Goal: Check status: Check status

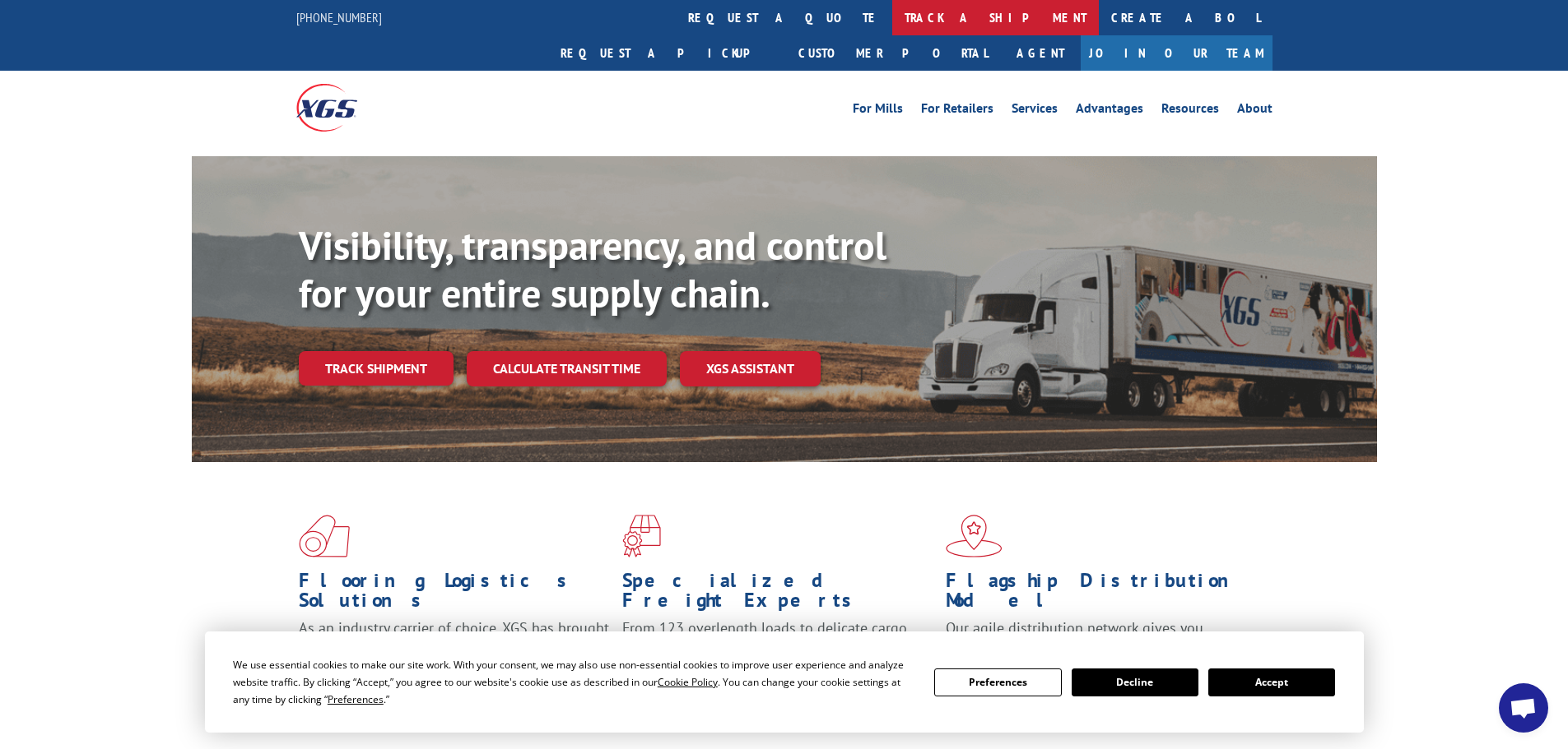
click at [892, 14] on link "track a shipment" at bounding box center [995, 17] width 207 height 36
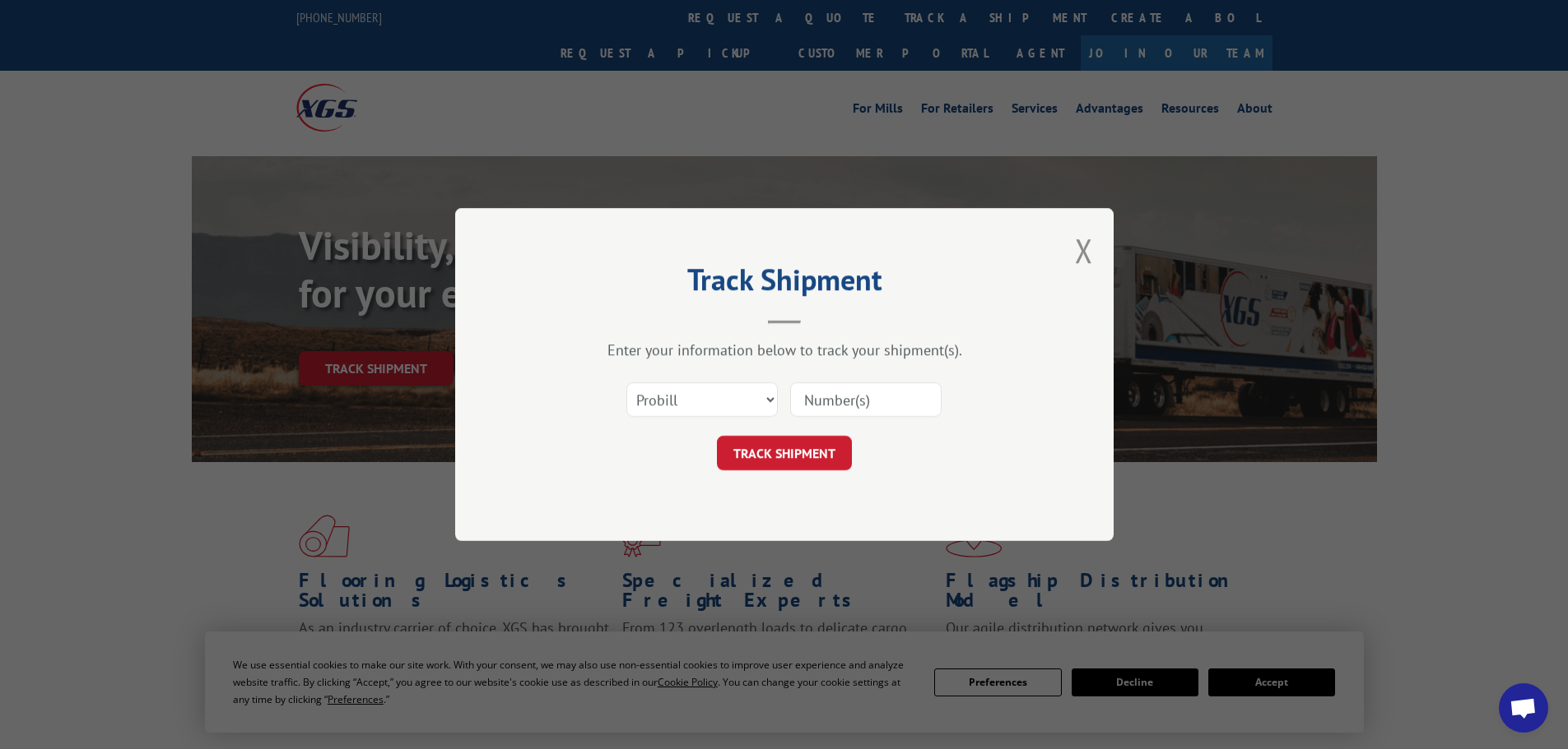
click at [853, 401] on input at bounding box center [865, 400] width 151 height 35
paste input "14557612"
type input "14557612"
click at [779, 449] on button "TRACK SHIPMENT" at bounding box center [784, 453] width 135 height 35
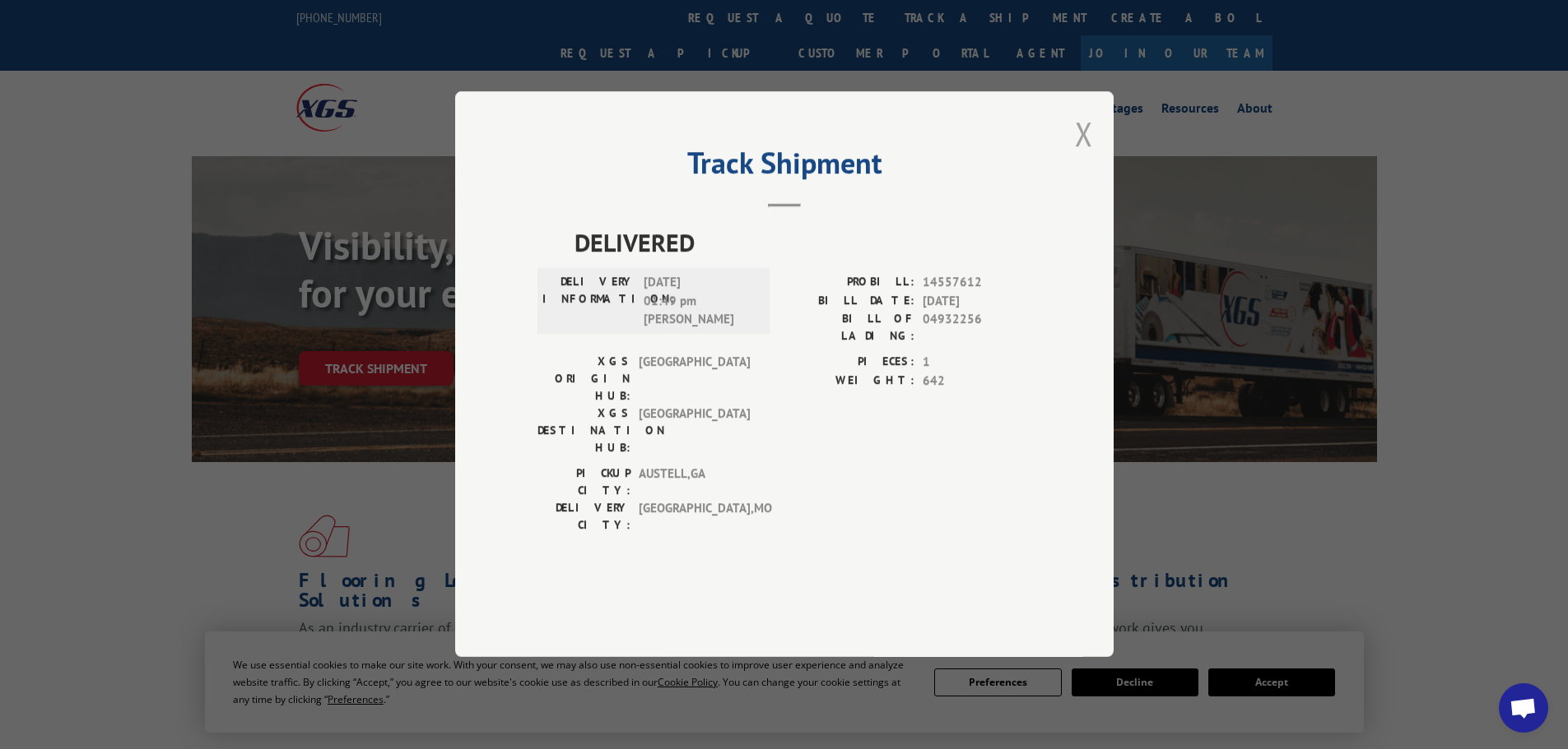
click at [1085, 156] on button "Close modal" at bounding box center [1083, 133] width 18 height 43
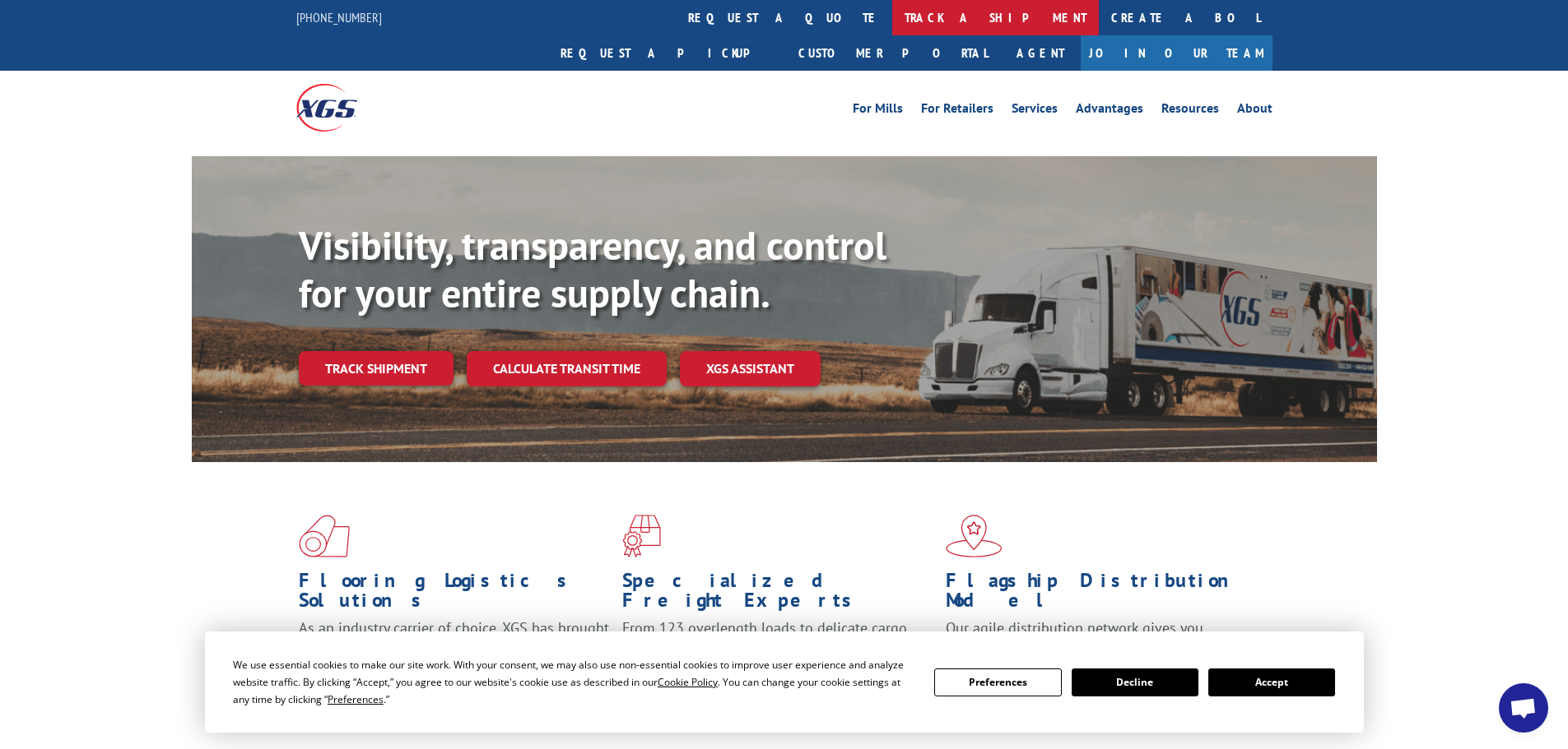
click at [892, 20] on link "track a shipment" at bounding box center [995, 17] width 207 height 36
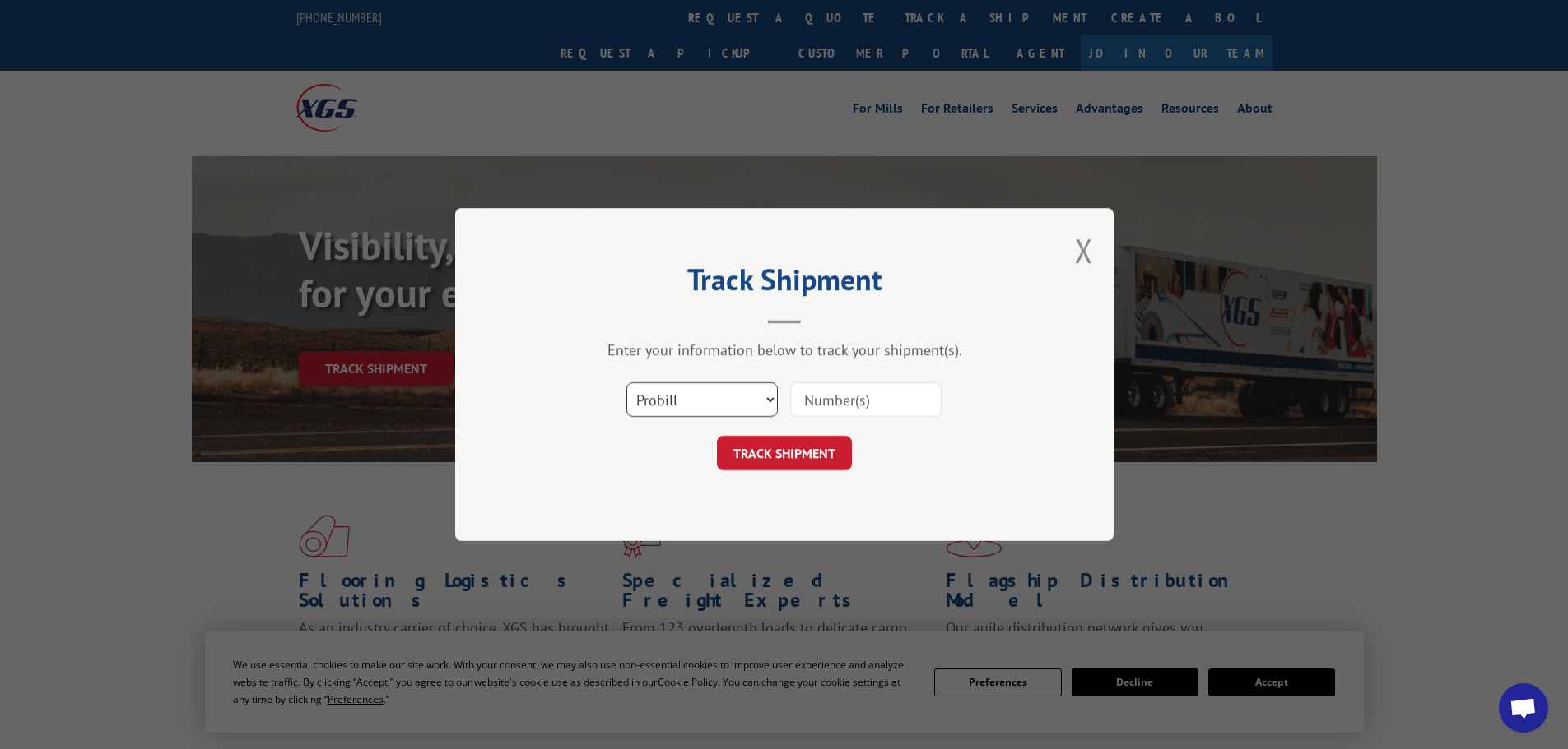
click at [706, 405] on select "Select category... Probill BOL PO" at bounding box center [701, 400] width 151 height 35
select select "bol"
click at [626, 383] on select "Select category... Probill BOL PO" at bounding box center [701, 400] width 151 height 35
click at [849, 391] on input at bounding box center [865, 400] width 151 height 35
paste input "14557612"
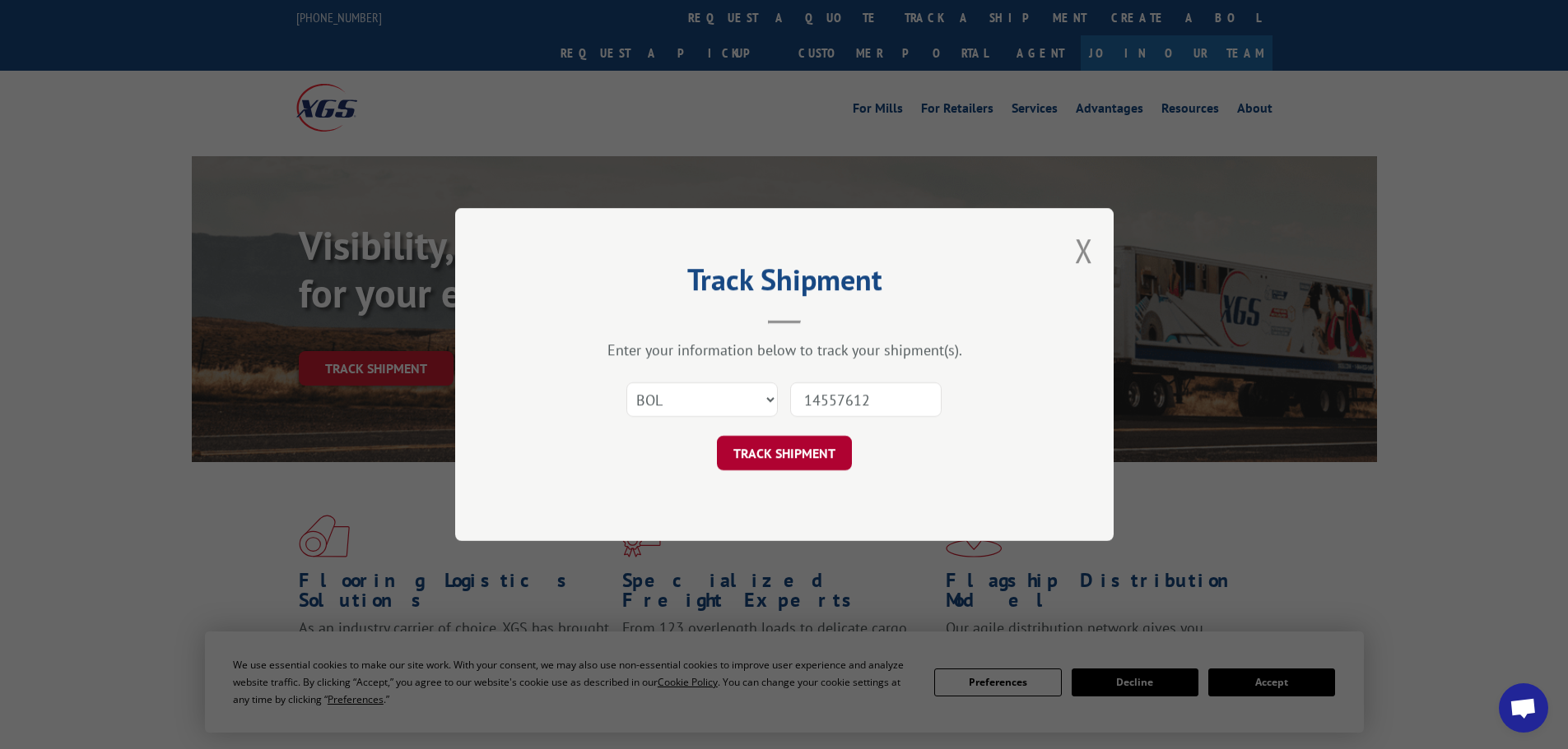
type input "14557612"
click at [772, 458] on button "TRACK SHIPMENT" at bounding box center [784, 453] width 135 height 35
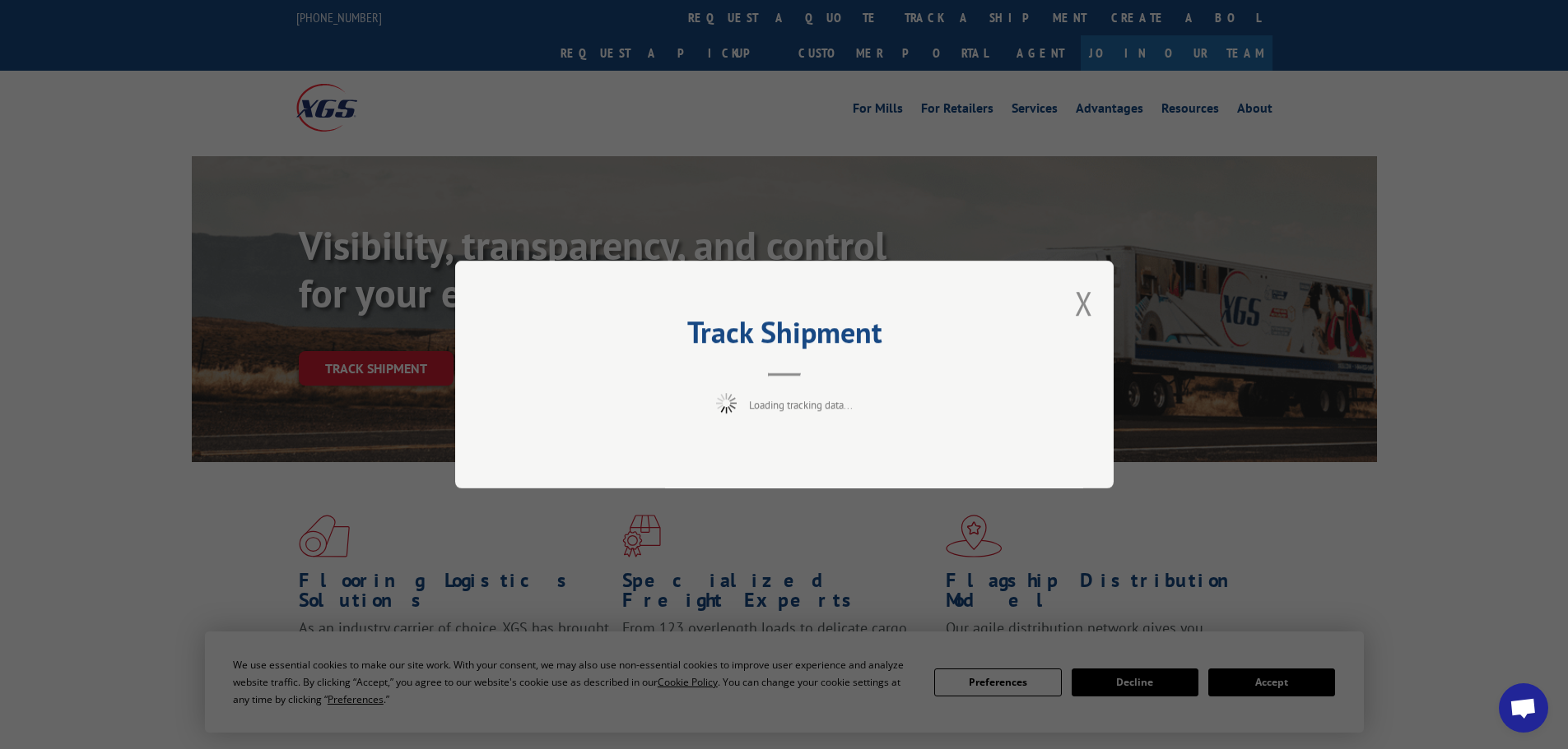
drag, startPoint x: 707, startPoint y: 481, endPoint x: 566, endPoint y: 394, distance: 165.7
click at [569, 390] on div "Track Shipment Loading tracking data..." at bounding box center [784, 374] width 658 height 228
click at [885, 351] on h2 "Track Shipment" at bounding box center [784, 337] width 493 height 32
click at [1091, 312] on div "Track Shipment Request error: No data was found for the specified criteria." at bounding box center [784, 374] width 658 height 228
click at [1078, 305] on button "Close modal" at bounding box center [1083, 303] width 18 height 43
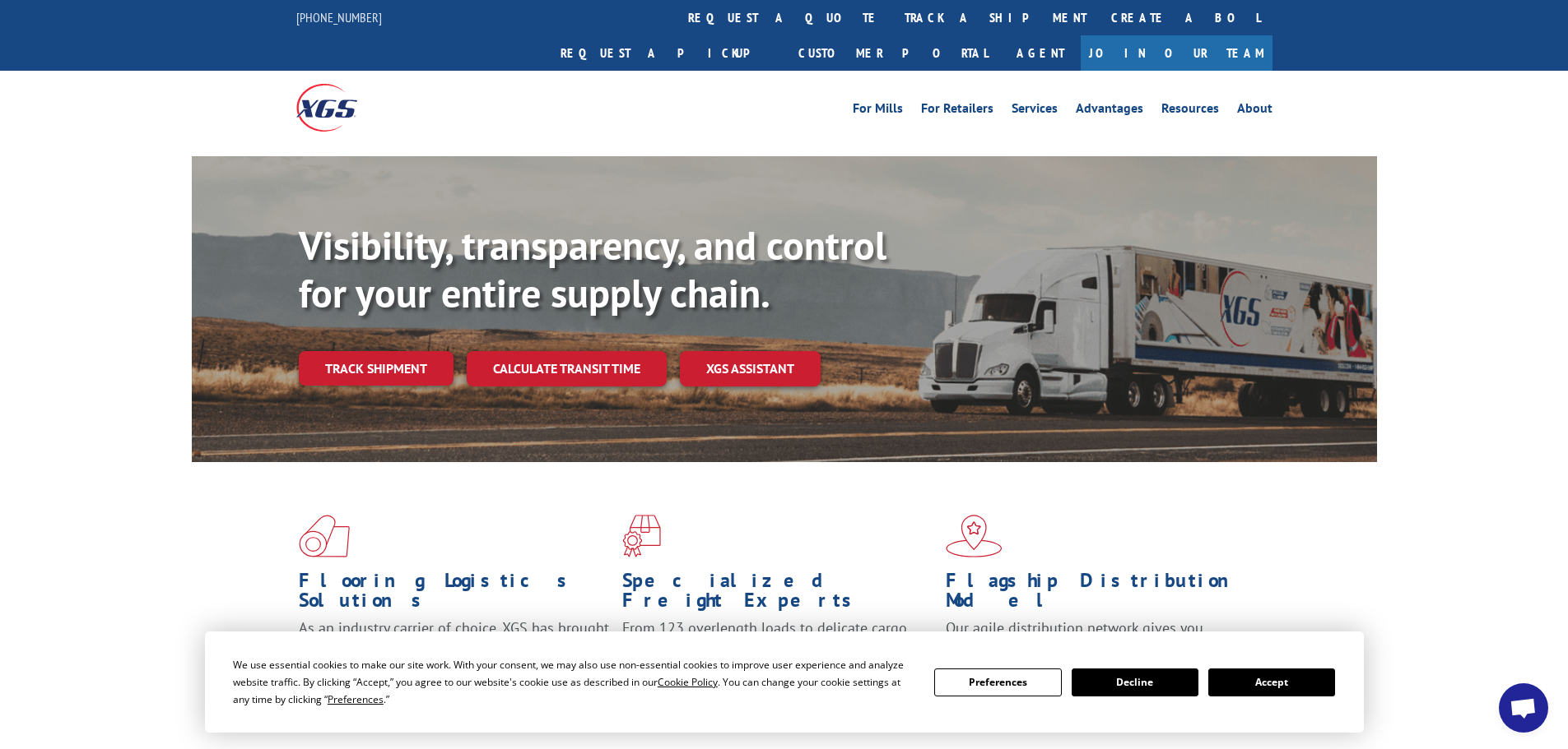
click at [892, 12] on link "track a shipment" at bounding box center [995, 17] width 207 height 36
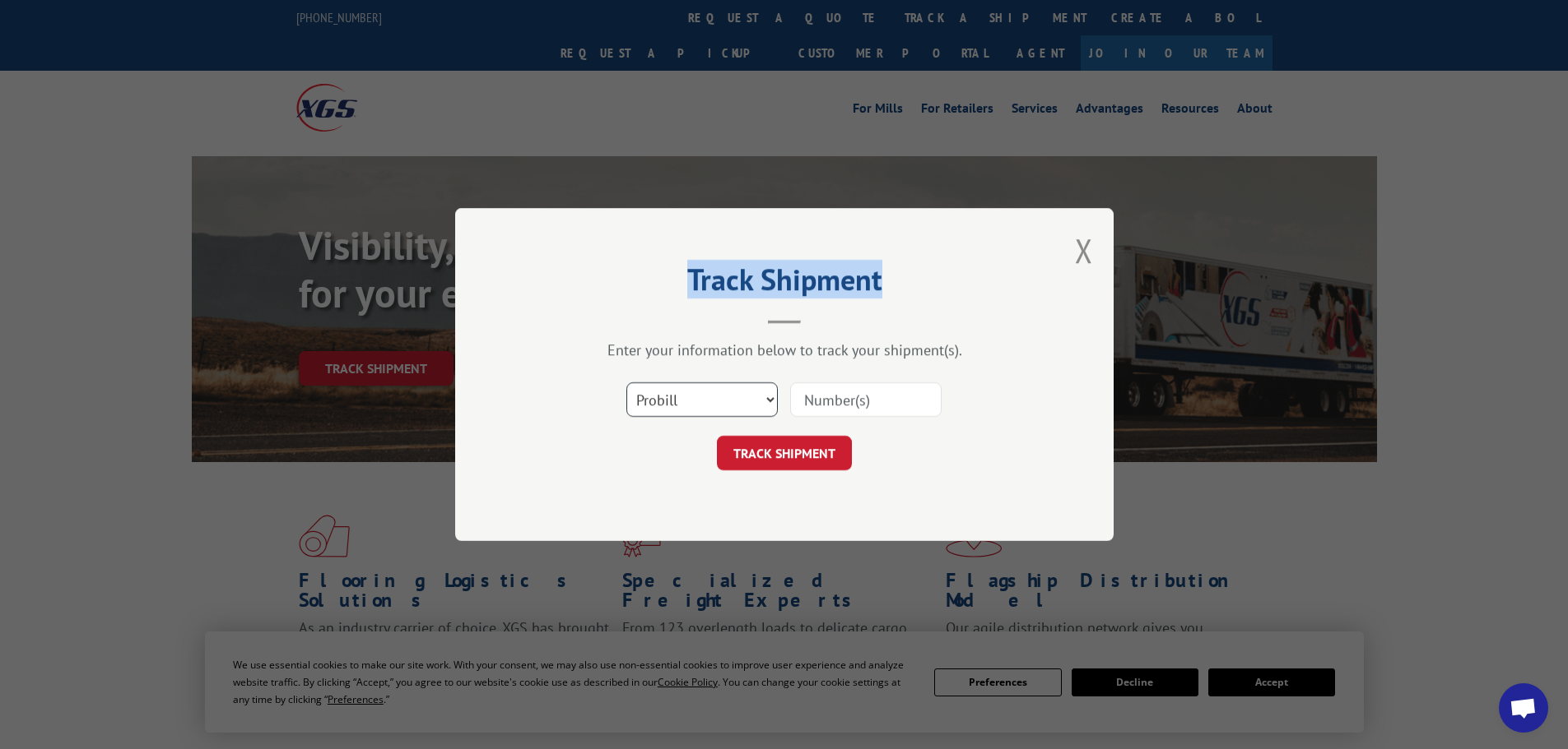
click at [732, 398] on select "Select category... Probill BOL PO" at bounding box center [701, 400] width 151 height 35
select select "bol"
click at [626, 383] on select "Select category... Probill BOL PO" at bounding box center [701, 400] width 151 height 35
click at [800, 401] on input at bounding box center [865, 400] width 151 height 35
paste input "AA04934851"
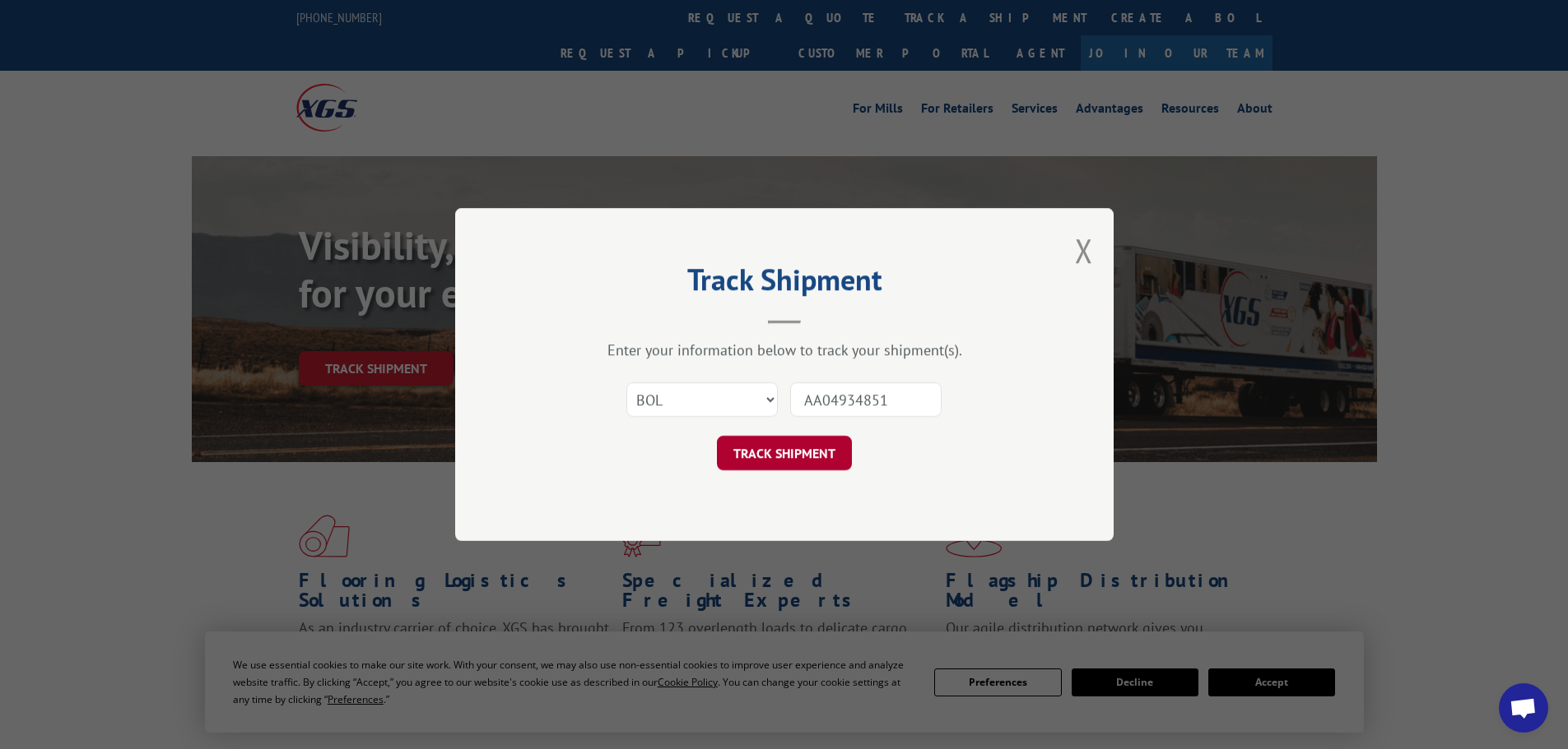
type input "AA04934851"
click at [802, 446] on button "TRACK SHIPMENT" at bounding box center [784, 453] width 135 height 35
